Goal: Task Accomplishment & Management: Manage account settings

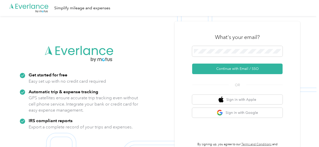
scroll to position [16, 0]
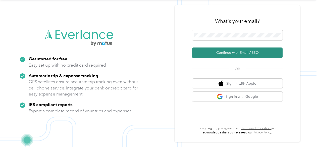
click at [232, 53] on button "Continue with Email / SSO" at bounding box center [237, 52] width 90 height 11
click at [239, 51] on button "Continue with Email / SSO" at bounding box center [237, 52] width 90 height 11
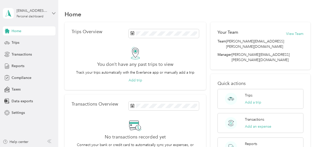
click at [55, 13] on icon at bounding box center [54, 14] width 4 height 4
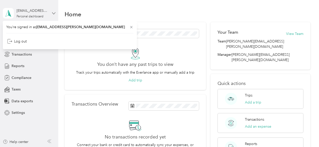
click at [54, 13] on icon at bounding box center [54, 14] width 4 height 4
